Goal: Find specific page/section

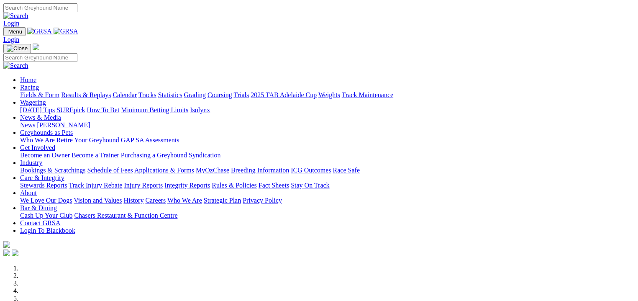
click at [24, 91] on link "Fields & Form" at bounding box center [39, 94] width 39 height 7
